Goal: Task Accomplishment & Management: Complete application form

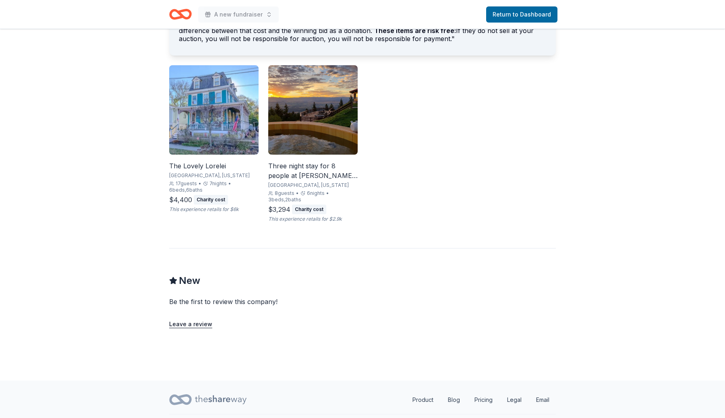
scroll to position [467, 0]
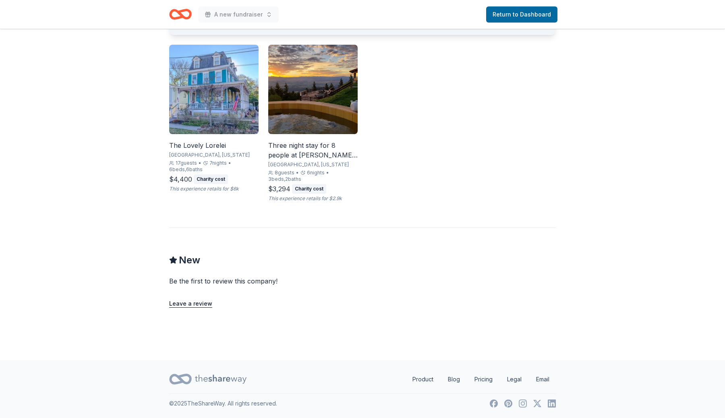
click at [211, 141] on div "The Lovely Lorelei" at bounding box center [213, 146] width 89 height 10
click at [186, 18] on icon "Home" at bounding box center [184, 14] width 12 height 8
click at [222, 115] on img at bounding box center [213, 89] width 89 height 89
click at [452, 95] on div "The Lovely Lorelei Miami, Florida 17 guests • 7 nights • 6 beds, 6 baths $4,400…" at bounding box center [362, 123] width 387 height 157
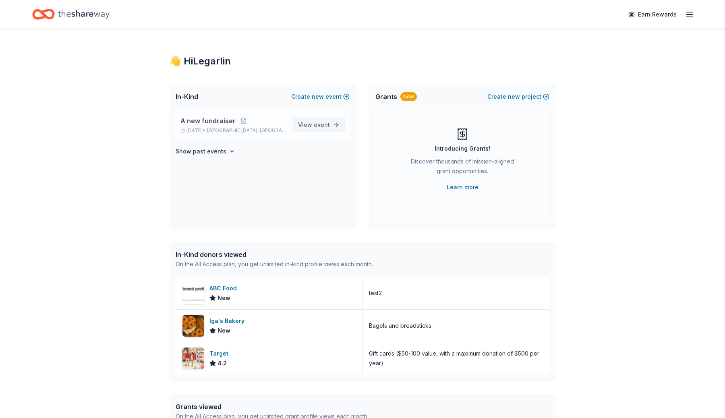
click at [308, 128] on span "View event" at bounding box center [314, 125] width 32 height 10
click at [243, 121] on button at bounding box center [244, 121] width 16 height 6
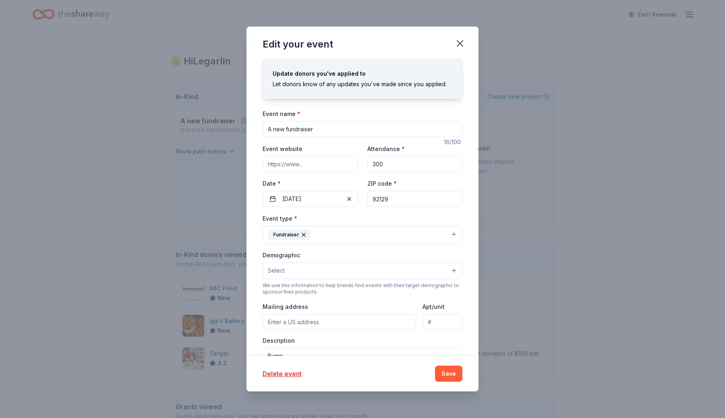
click at [121, 133] on div "Edit your event Update donors you've applied to Let donors know of any updates …" at bounding box center [362, 209] width 725 height 418
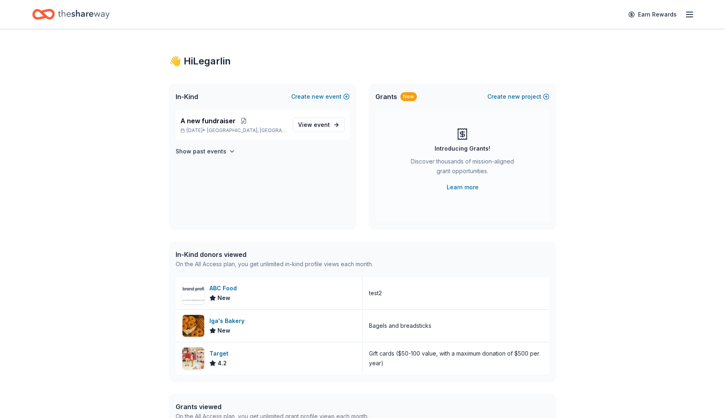
click at [332, 91] on div "In-Kind Create new event" at bounding box center [262, 97] width 187 height 26
click at [332, 93] on button "Create new event" at bounding box center [320, 97] width 58 height 10
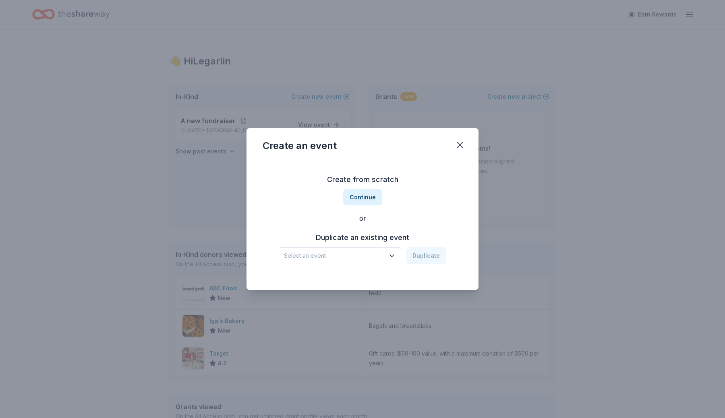
click at [366, 259] on span "Select an event" at bounding box center [334, 256] width 101 height 10
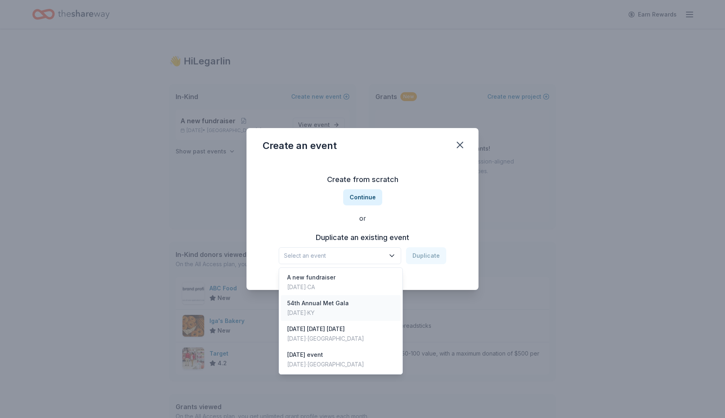
click at [354, 308] on div "54th Annual Met Gala Sep 13, 2025 · KY" at bounding box center [341, 308] width 120 height 26
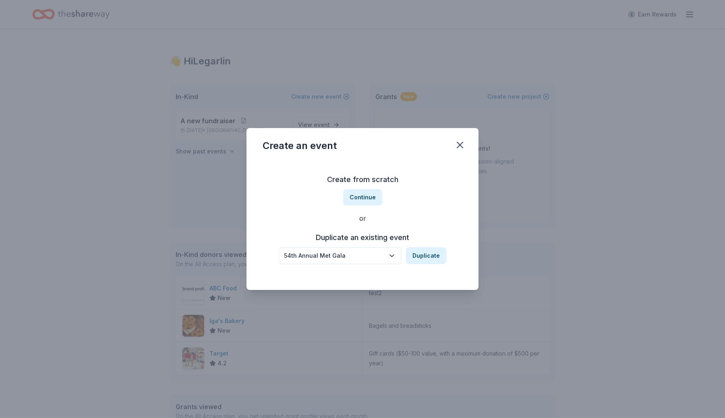
click at [388, 259] on button "54th Annual Met Gala" at bounding box center [340, 255] width 122 height 17
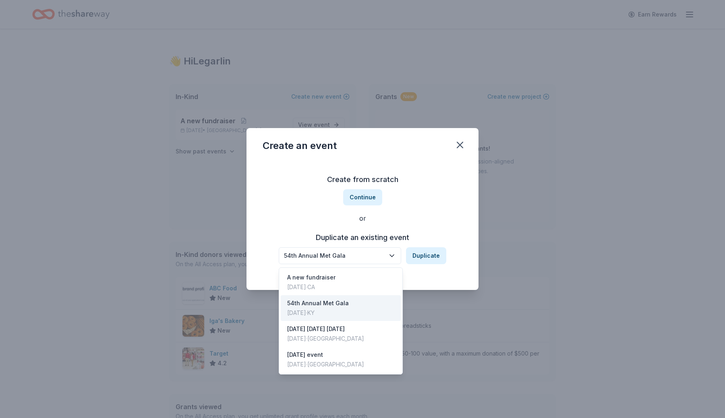
click at [442, 248] on div "54th Annual Met Gala Duplicate" at bounding box center [363, 255] width 168 height 17
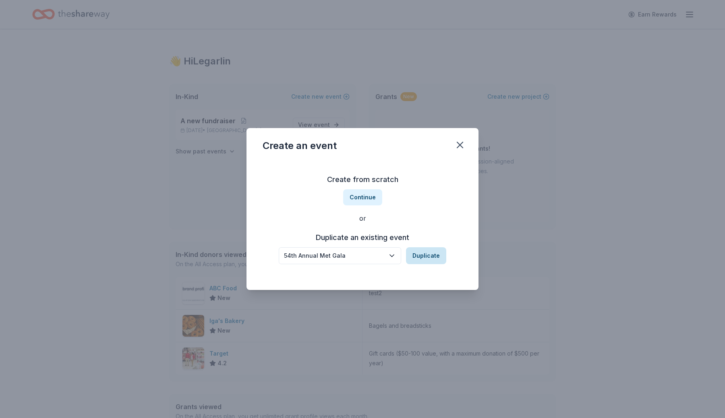
click at [439, 253] on button "Duplicate" at bounding box center [426, 255] width 40 height 17
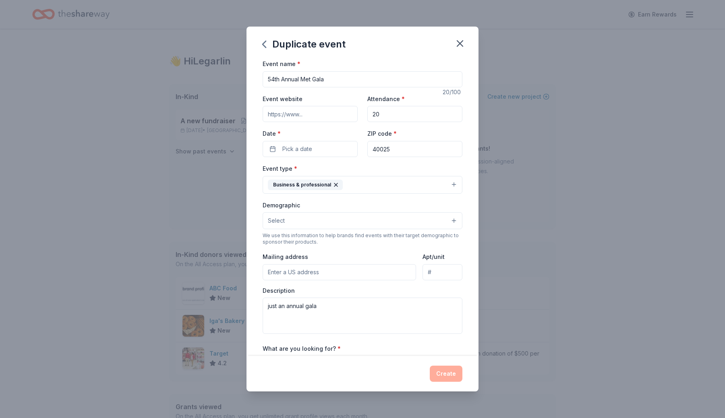
click at [319, 159] on div "Event name * 54th Annual Met Gala 20 /100 Event website Attendance * 20 Date * …" at bounding box center [363, 245] width 200 height 373
click at [322, 158] on div "Event name * 54th Annual Met Gala 20 /100 Event website Attendance * 20 Date * …" at bounding box center [363, 245] width 200 height 373
click at [352, 139] on div "Date * Pick a date" at bounding box center [310, 142] width 95 height 29
click at [350, 150] on button "Pick a date" at bounding box center [310, 149] width 95 height 16
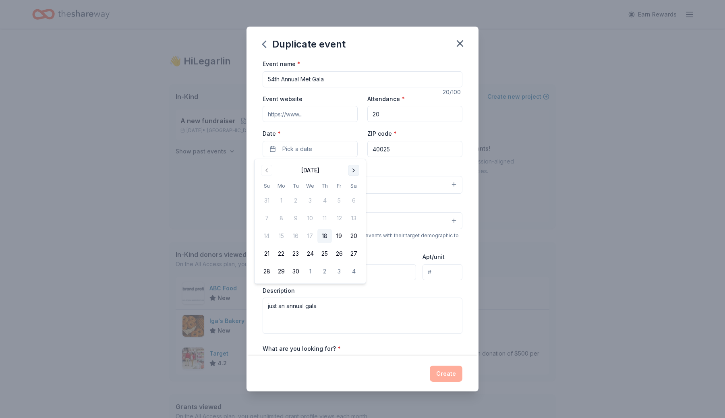
click at [352, 170] on button "Go to next month" at bounding box center [353, 170] width 11 height 11
click at [351, 246] on tbody "28 29 30 1 2 3 4 5 6 7 8 9 10 11 12 13 14 15 16 17 18 19 20 21 22 23 24 25 26 2…" at bounding box center [309, 234] width 101 height 89
click at [354, 236] on button "18" at bounding box center [353, 236] width 14 height 14
click at [328, 273] on button "30" at bounding box center [324, 271] width 14 height 14
click at [345, 75] on input "54th Annual Met Gala" at bounding box center [363, 79] width 200 height 16
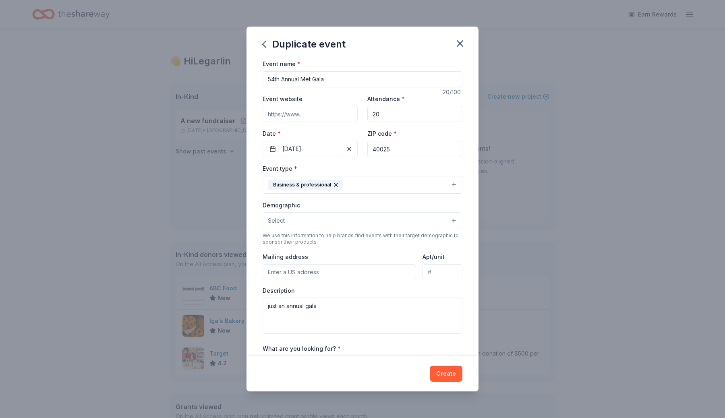
click at [345, 75] on input "54th Annual Met Gala" at bounding box center [363, 79] width 200 height 16
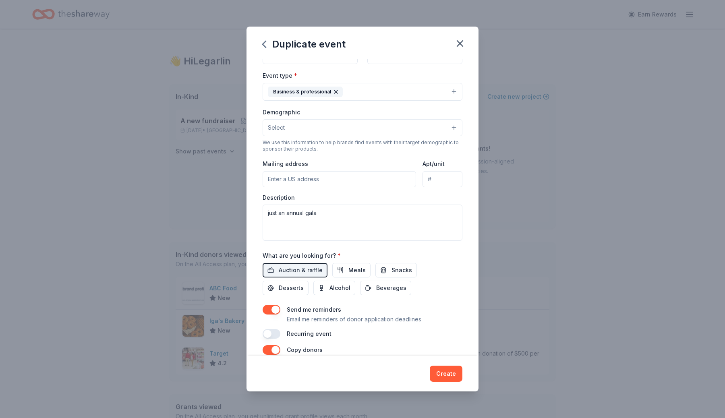
scroll to position [168, 0]
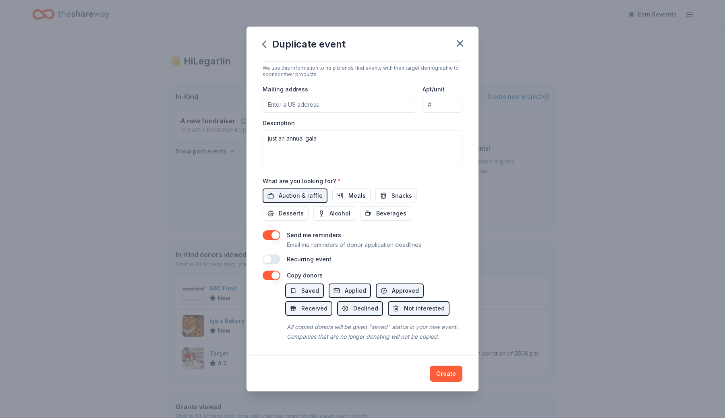
type input "[DATE] Haunting"
click at [274, 275] on button "button" at bounding box center [272, 276] width 18 height 10
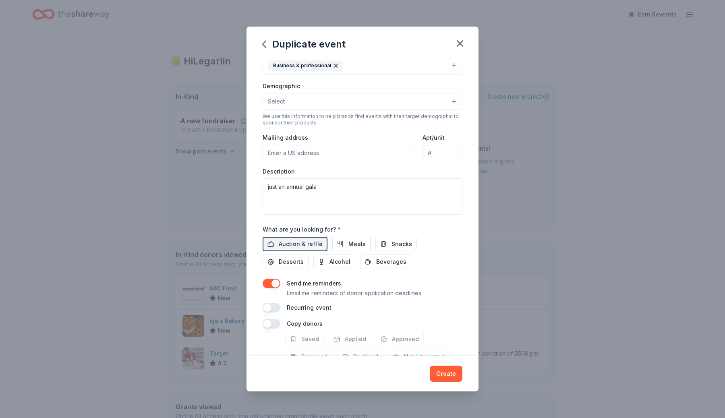
scroll to position [0, 0]
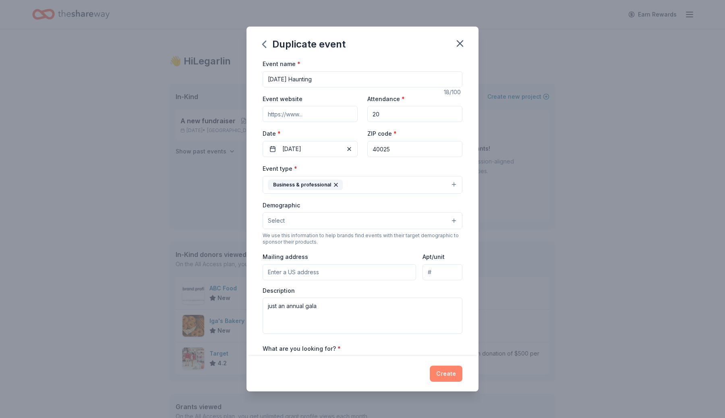
click at [445, 375] on button "Create" at bounding box center [446, 374] width 33 height 16
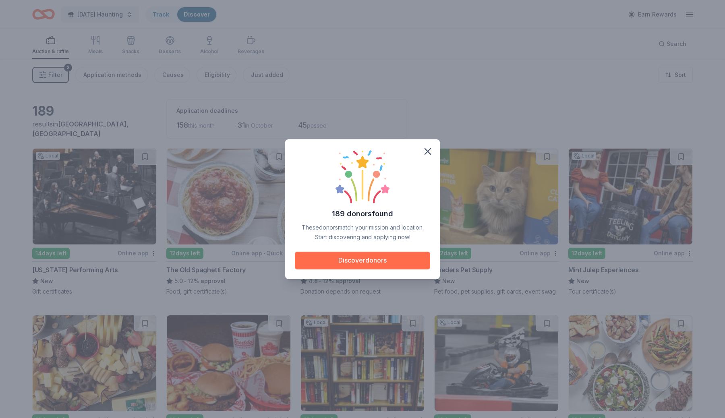
click at [372, 259] on button "Discover donors" at bounding box center [362, 261] width 135 height 18
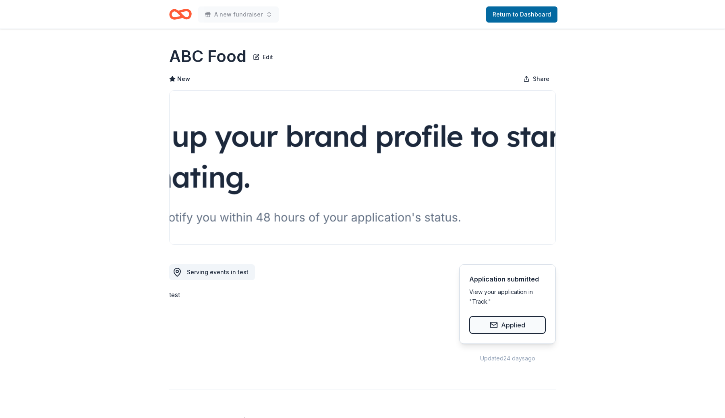
scroll to position [467, 0]
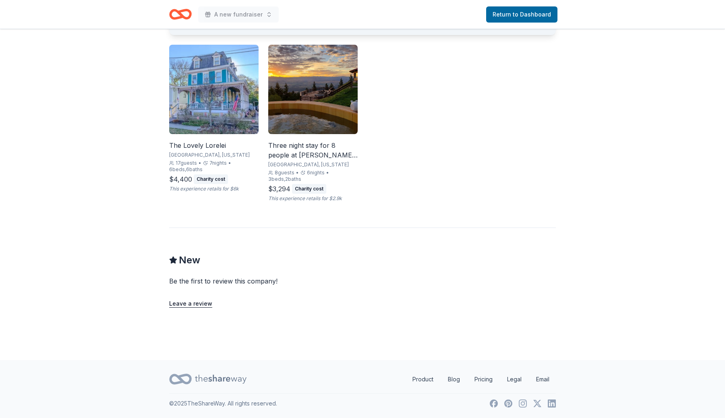
click at [226, 131] on img at bounding box center [213, 89] width 89 height 89
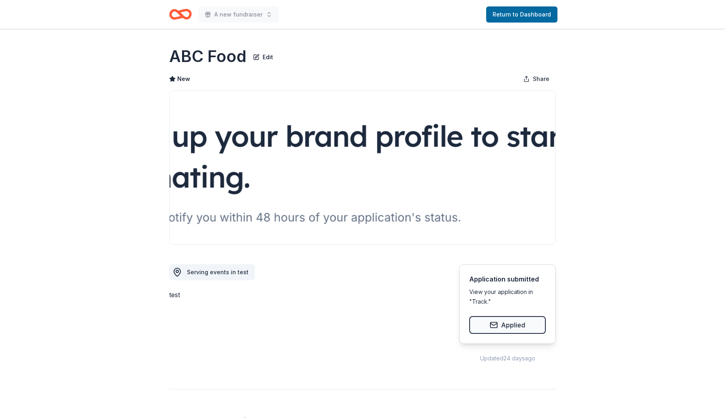
scroll to position [467, 0]
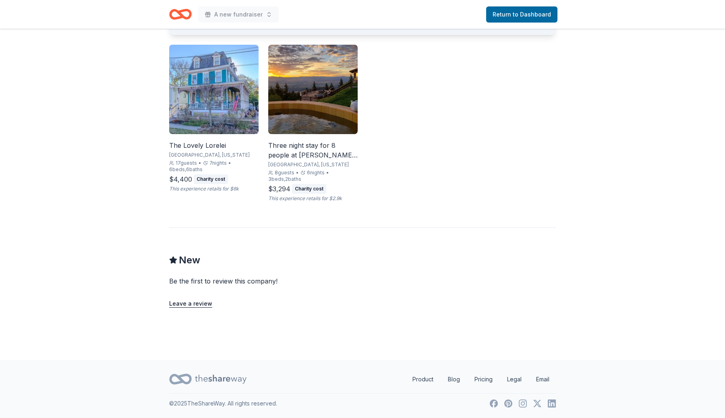
click at [221, 112] on img at bounding box center [213, 89] width 89 height 89
click at [316, 116] on img at bounding box center [312, 89] width 89 height 89
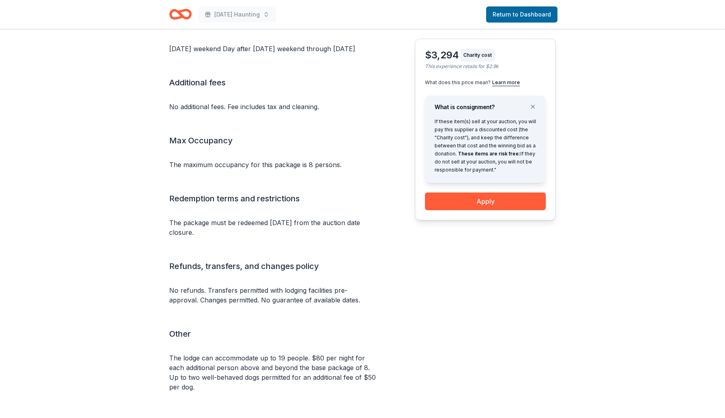
scroll to position [807, 0]
